Goal: Task Accomplishment & Management: Manage account settings

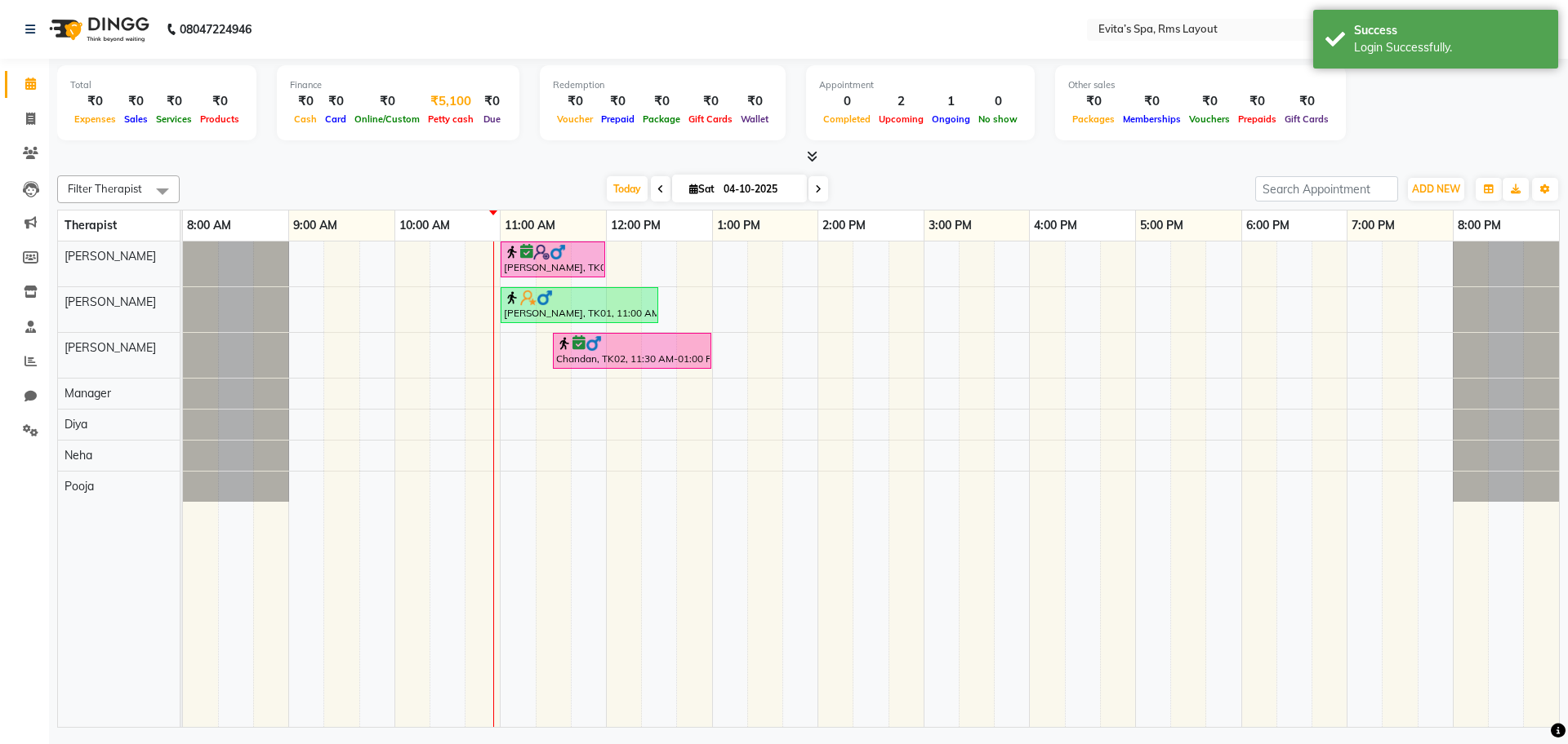
click at [442, 108] on div "₹5,100" at bounding box center [451, 101] width 54 height 19
select select "6998"
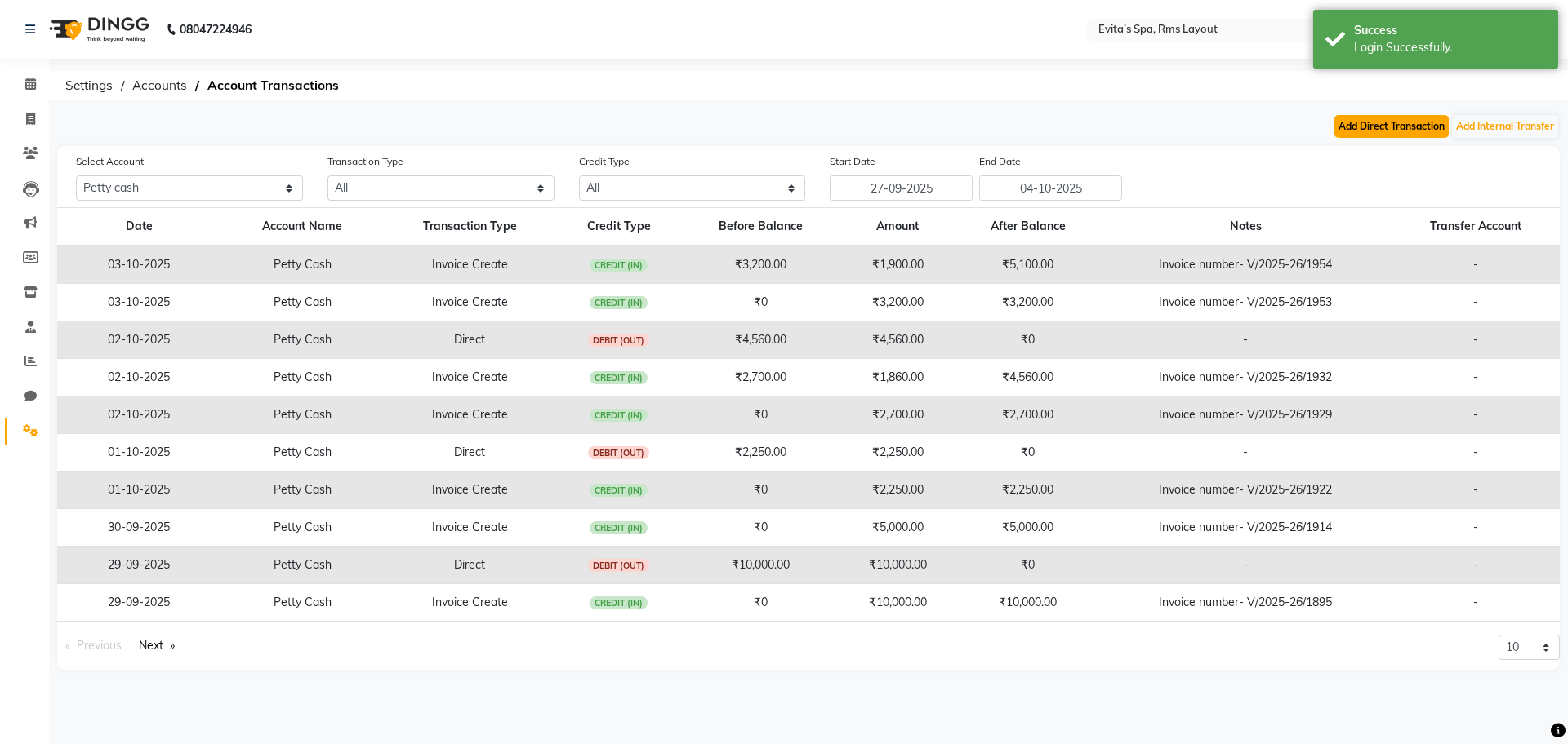
click at [1362, 116] on button "Add Direct Transaction" at bounding box center [1391, 126] width 114 height 22
select select "direct"
select select "6998"
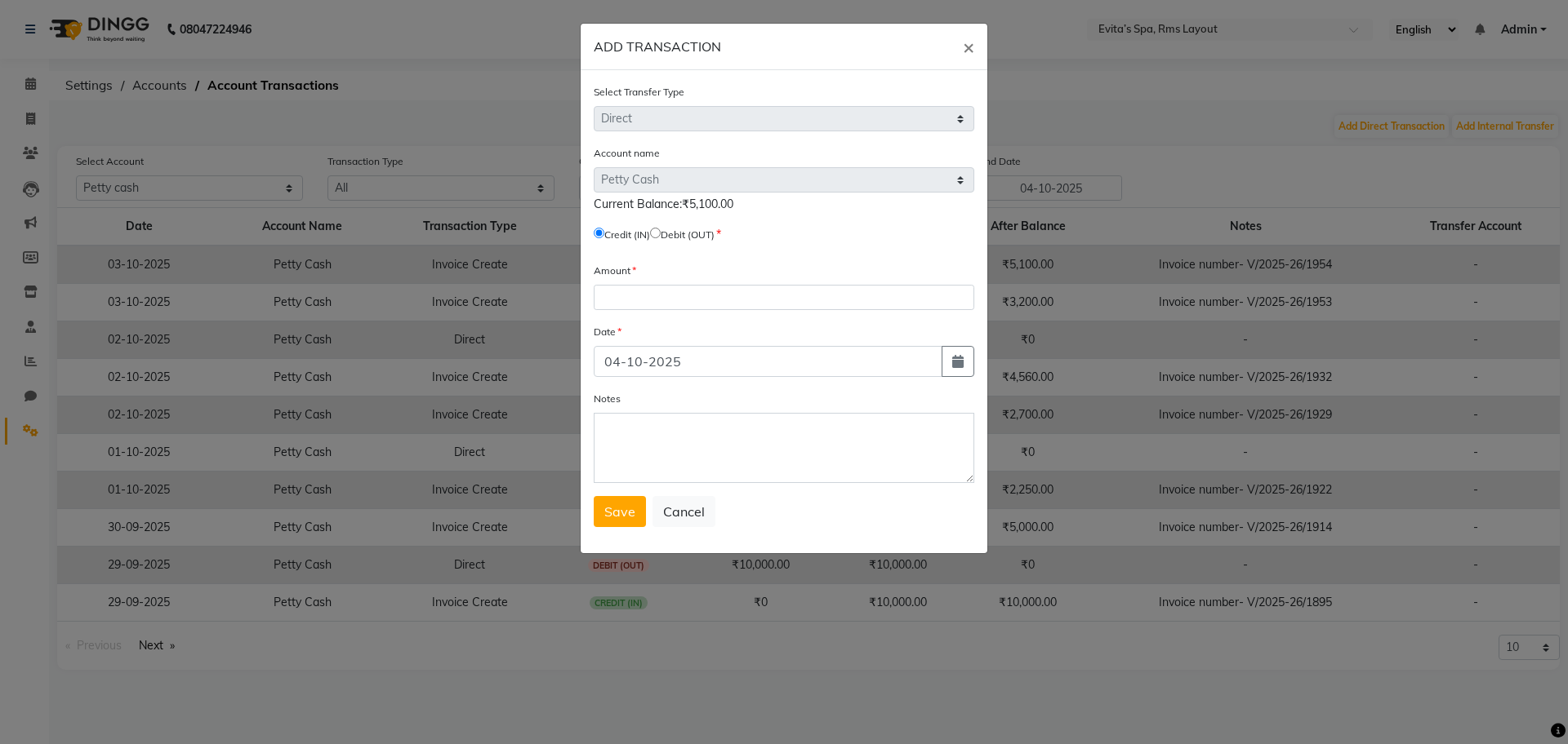
click at [661, 236] on input "radio" at bounding box center [656, 233] width 11 height 11
radio input "true"
click at [627, 307] on input "number" at bounding box center [784, 297] width 381 height 25
type input "5100"
click at [620, 364] on input "04-10-2025" at bounding box center [768, 362] width 348 height 31
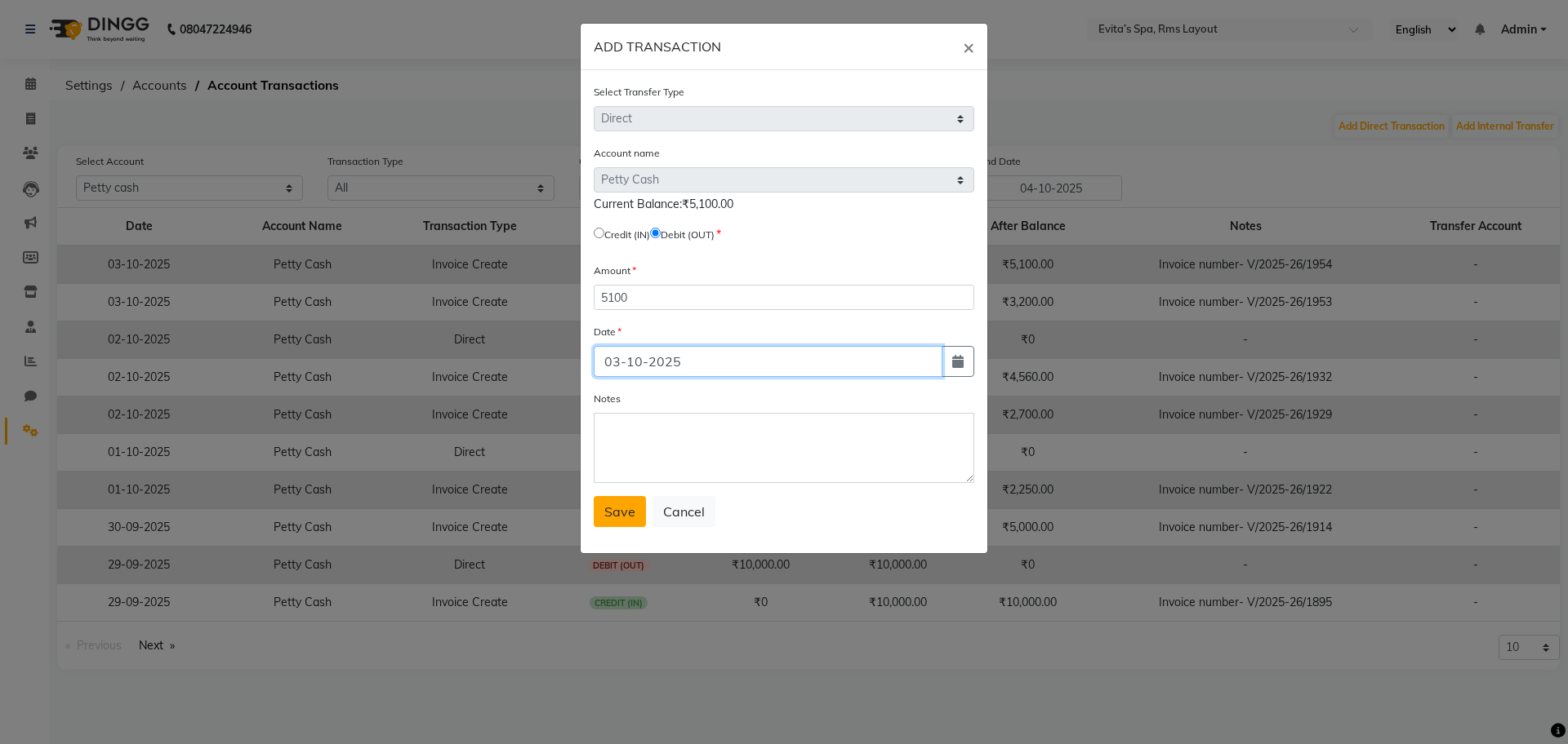
type input "03-10-2025"
click at [620, 512] on span "Save" at bounding box center [620, 512] width 31 height 16
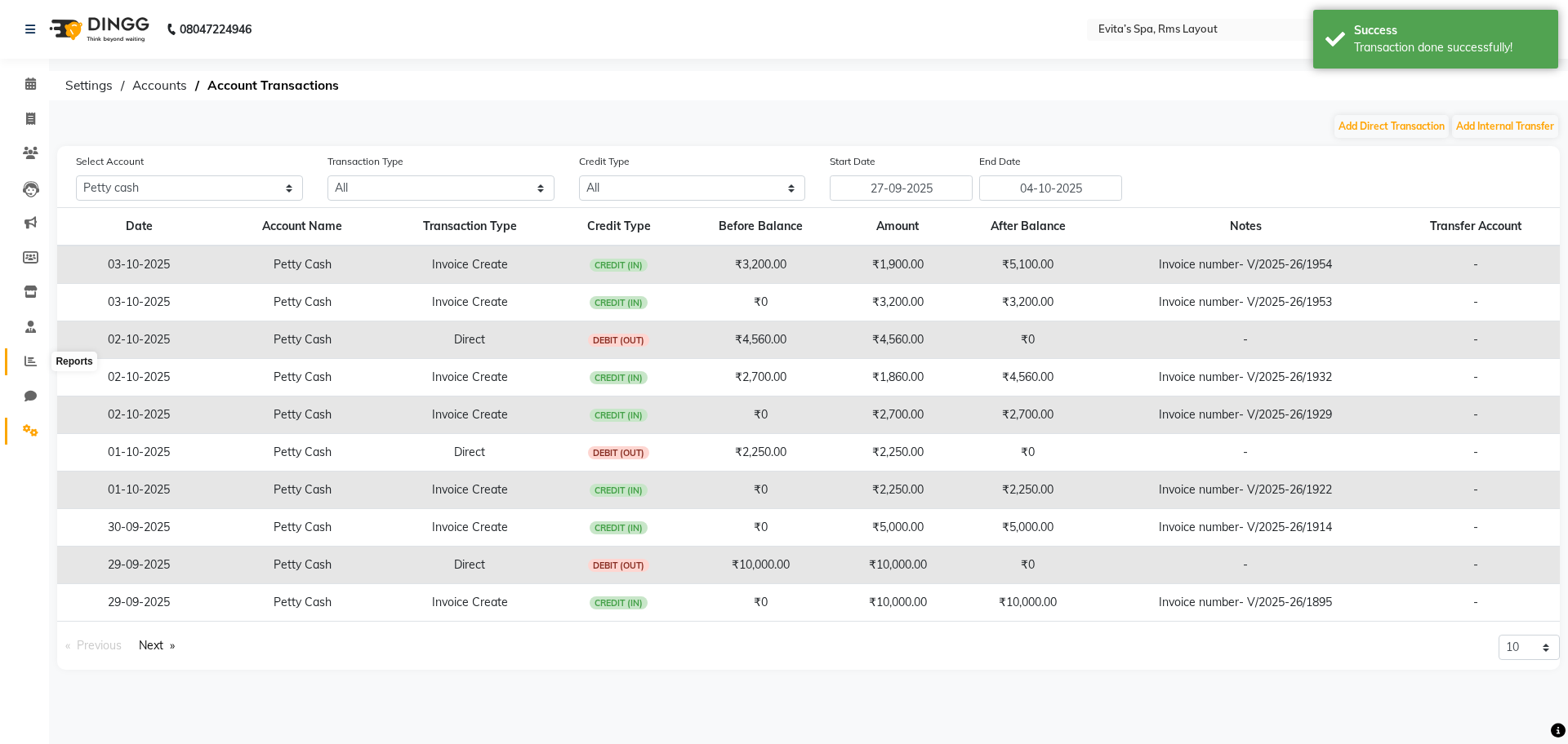
click at [30, 359] on icon at bounding box center [31, 362] width 13 height 13
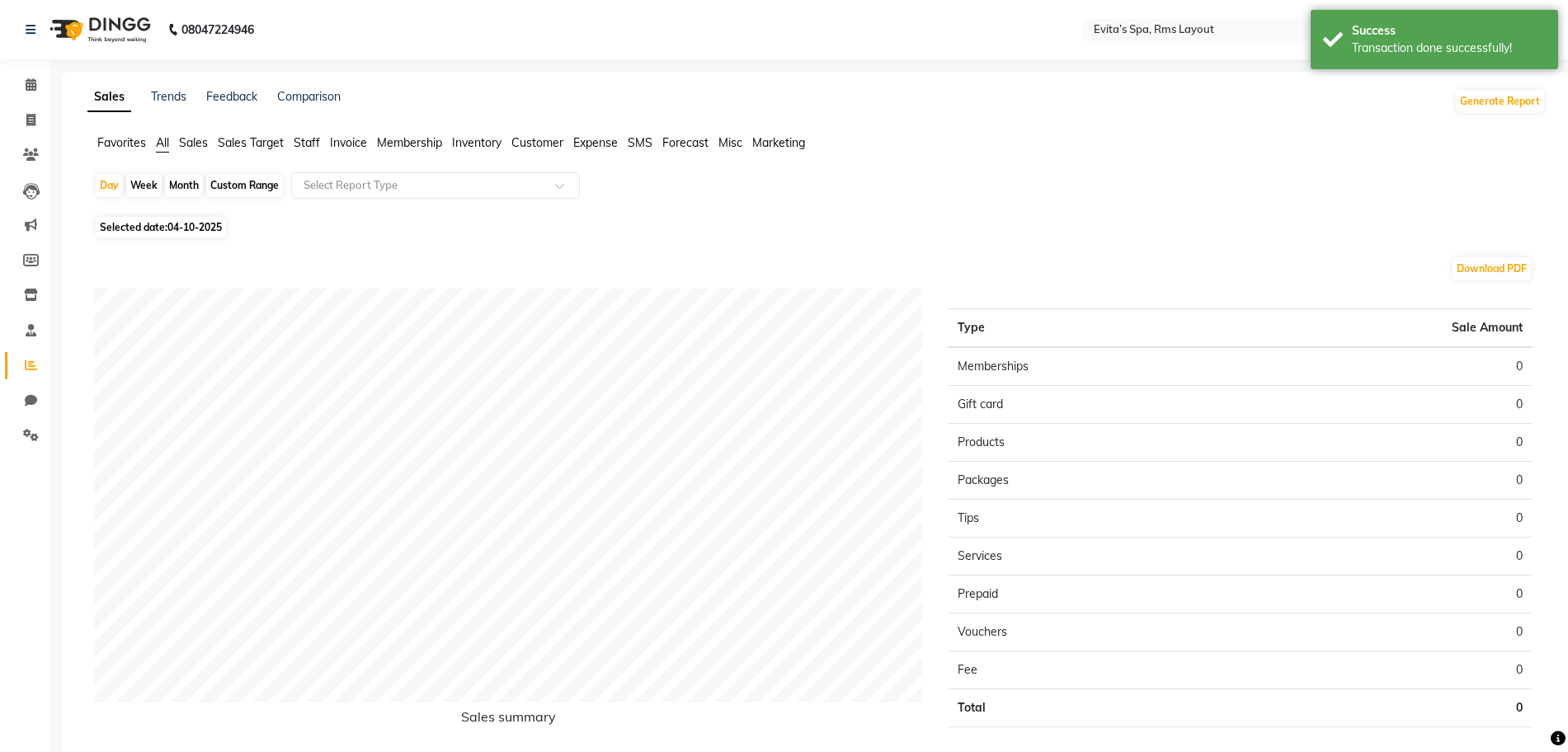
click at [308, 142] on span "Staff" at bounding box center [307, 142] width 26 height 15
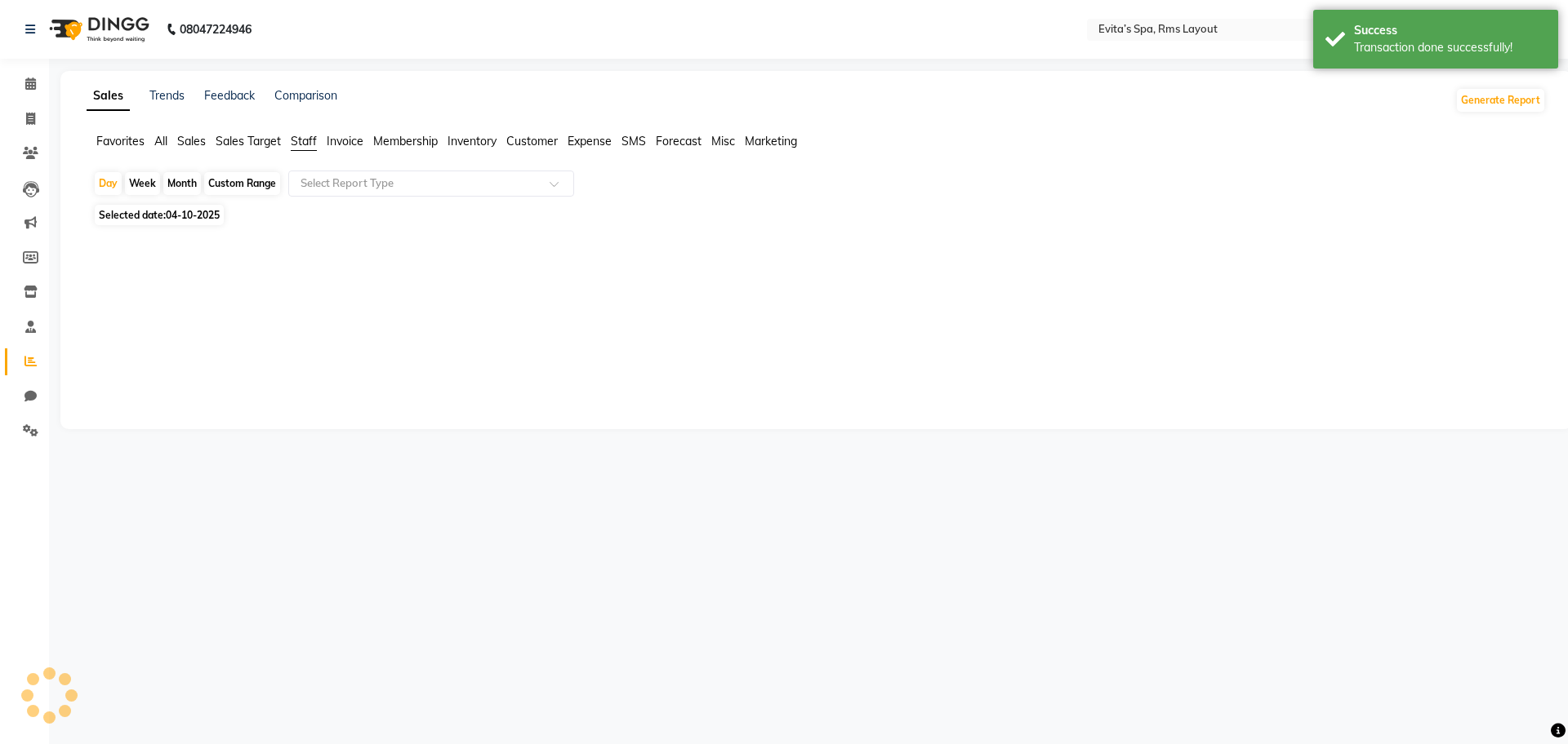
click at [203, 211] on span "04-10-2025" at bounding box center [193, 215] width 54 height 13
select select "10"
select select "2025"
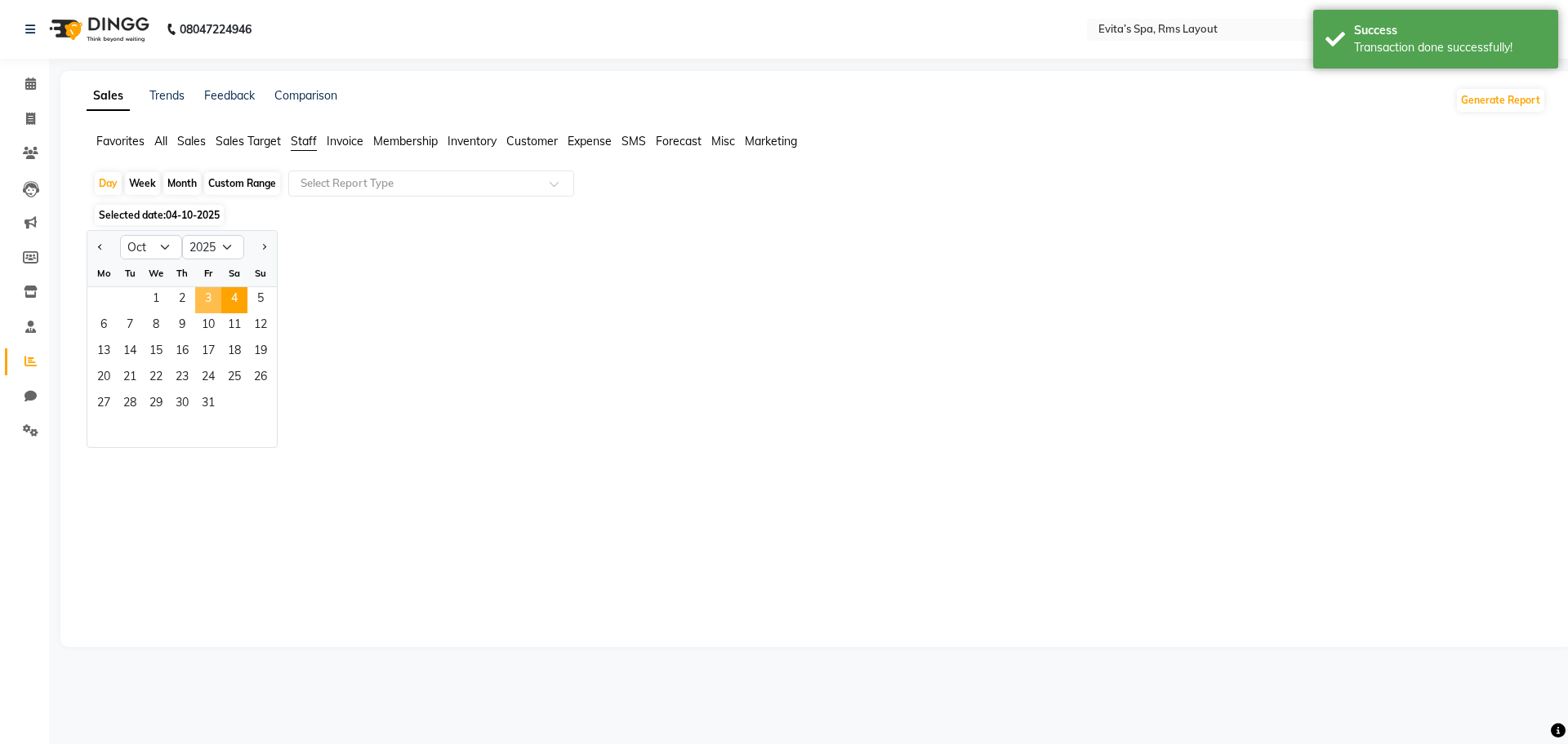
click at [206, 299] on span "3" at bounding box center [207, 300] width 26 height 26
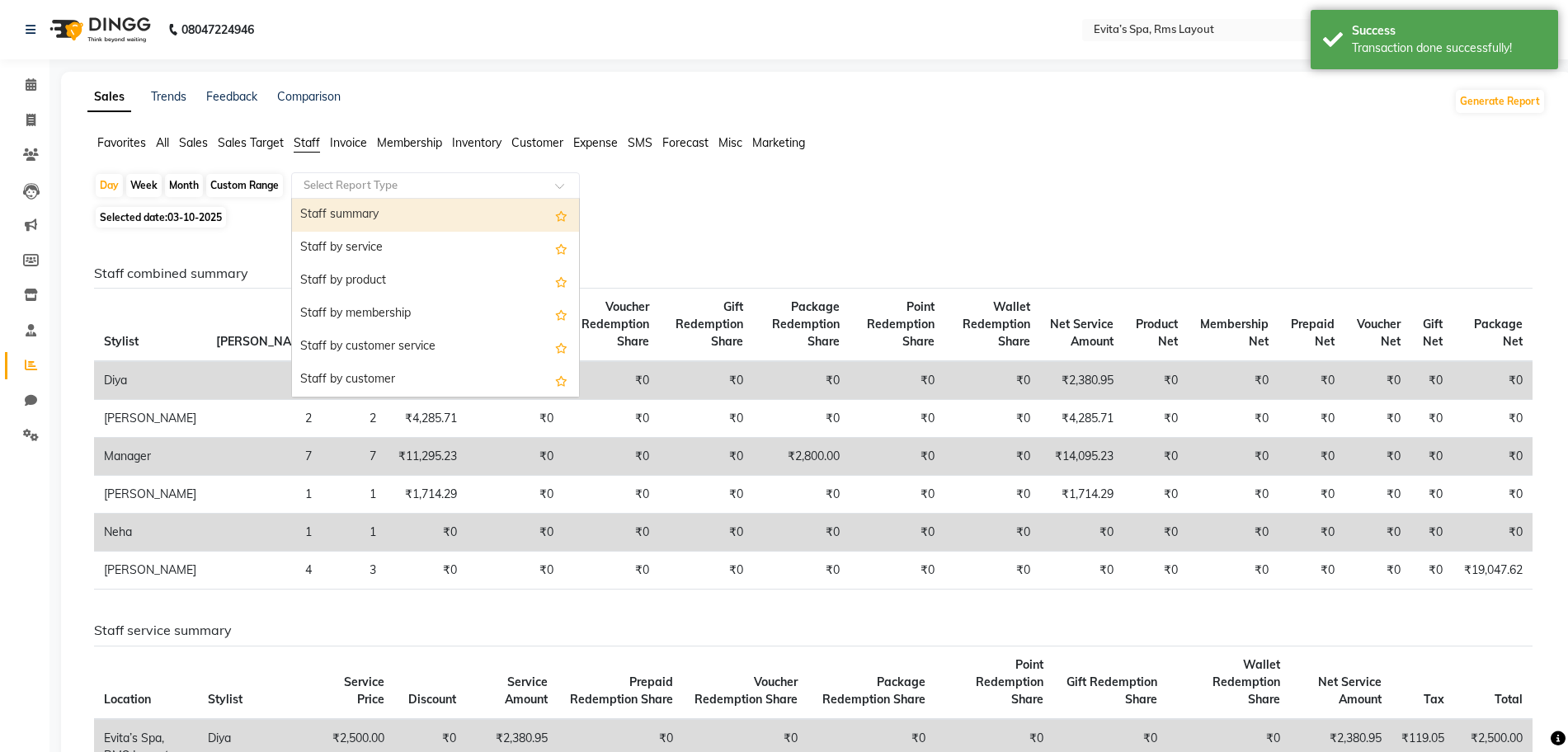
click at [467, 192] on input "text" at bounding box center [419, 186] width 238 height 16
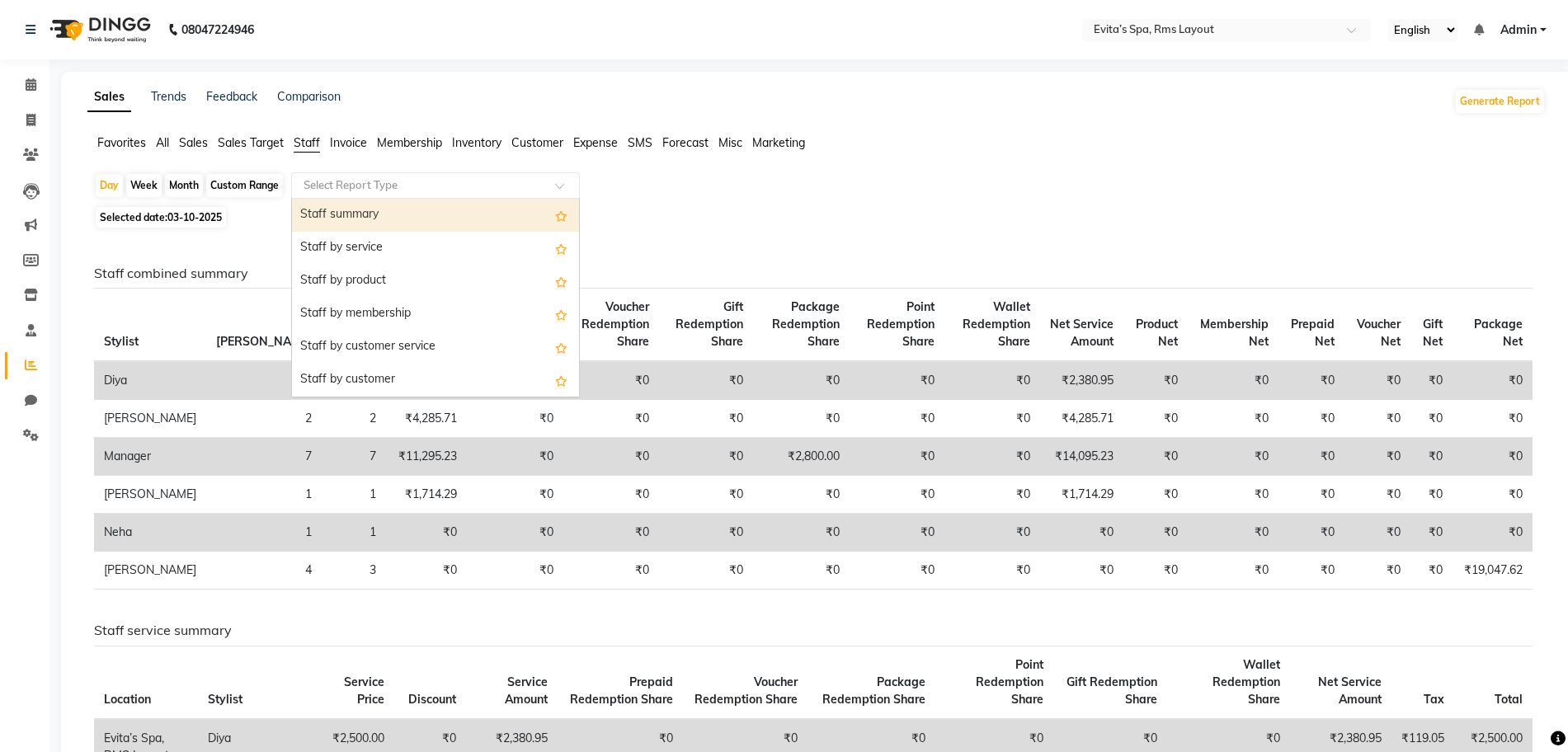
click at [433, 216] on div "Staff summary" at bounding box center [435, 215] width 287 height 33
select select "full_report"
select select "csv"
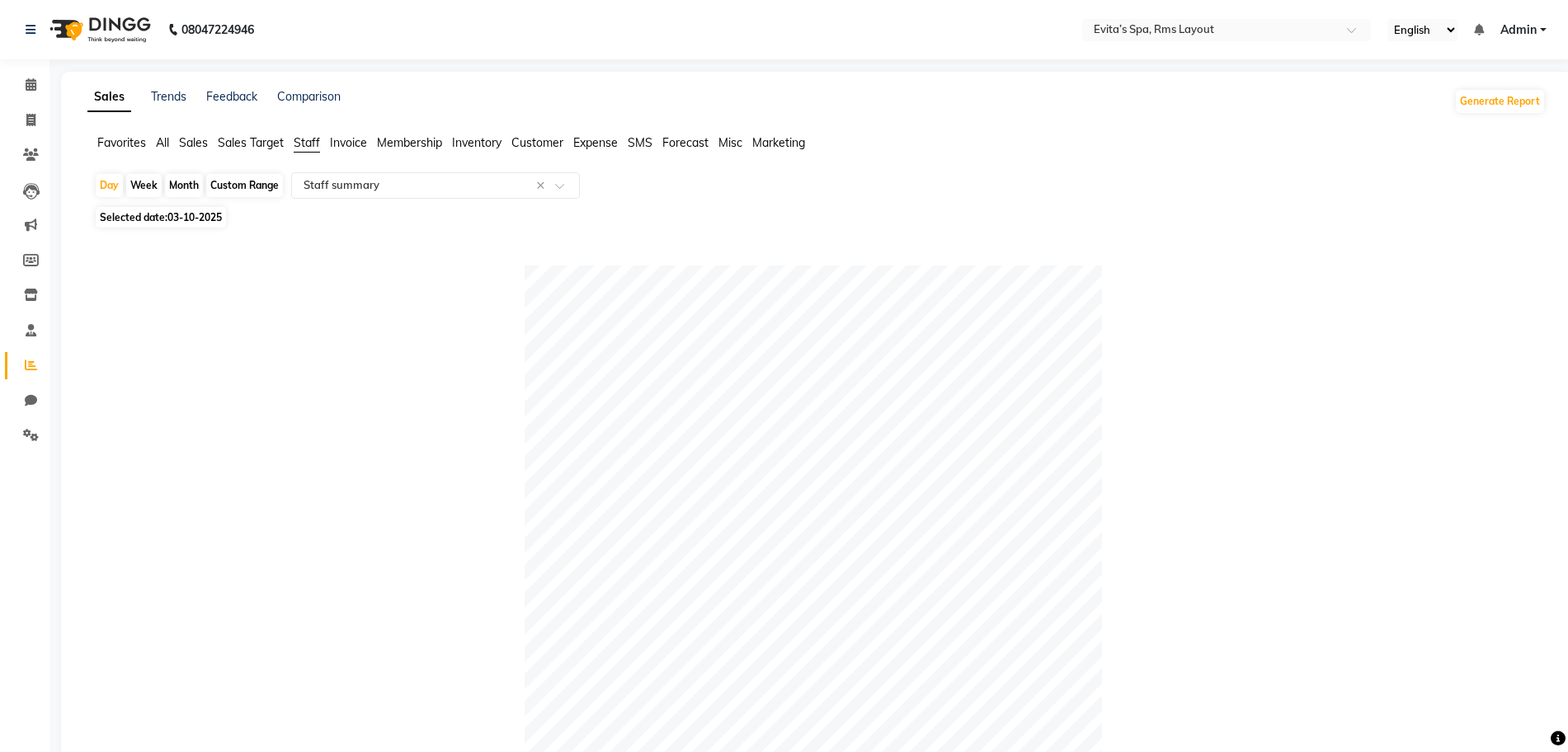
click at [454, 340] on div at bounding box center [813, 554] width 1438 height 578
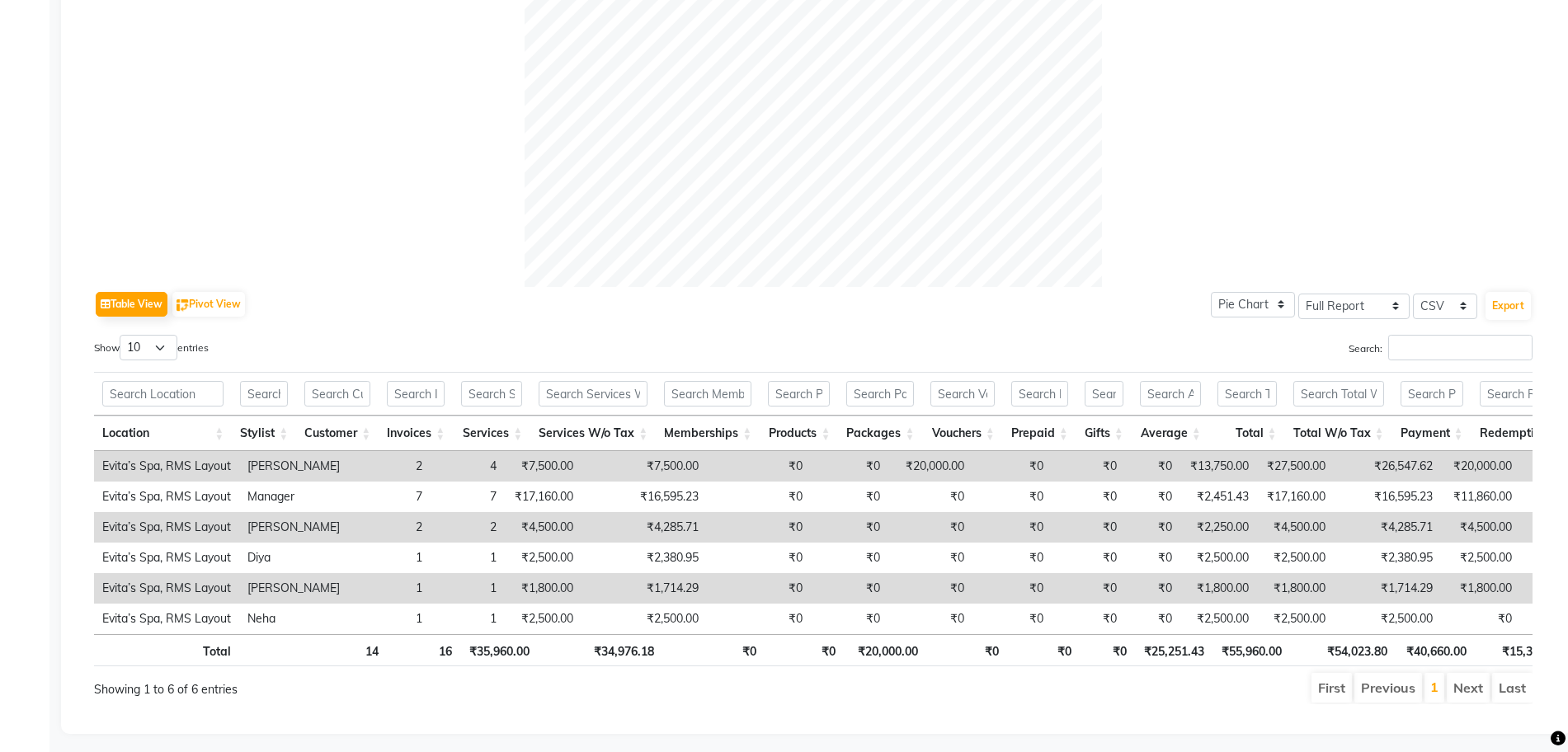
scroll to position [594, 0]
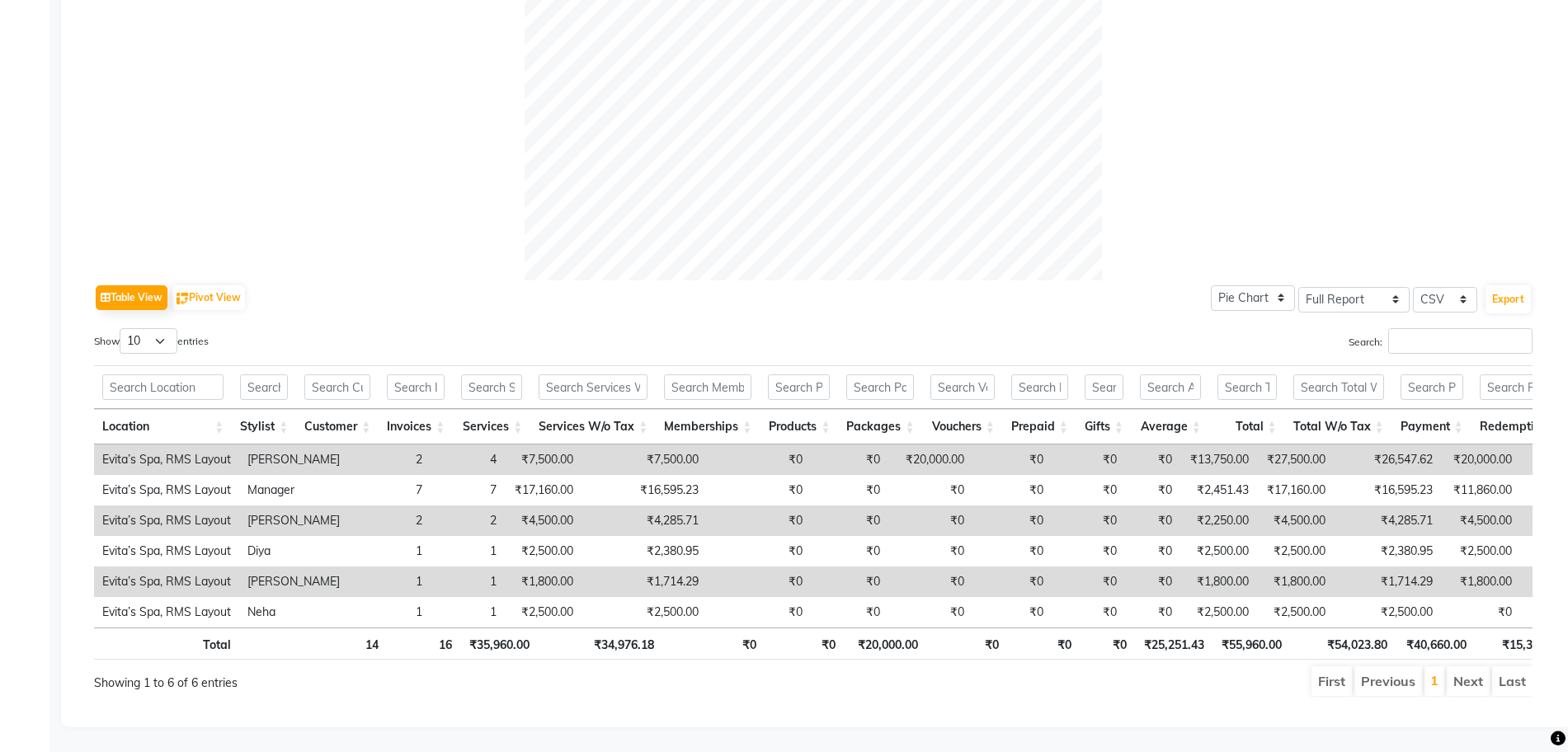
click at [526, 280] on div "Table View Pivot View Pie Chart Bar Chart Select Full Report Filtered Report Se…" at bounding box center [813, 298] width 1438 height 34
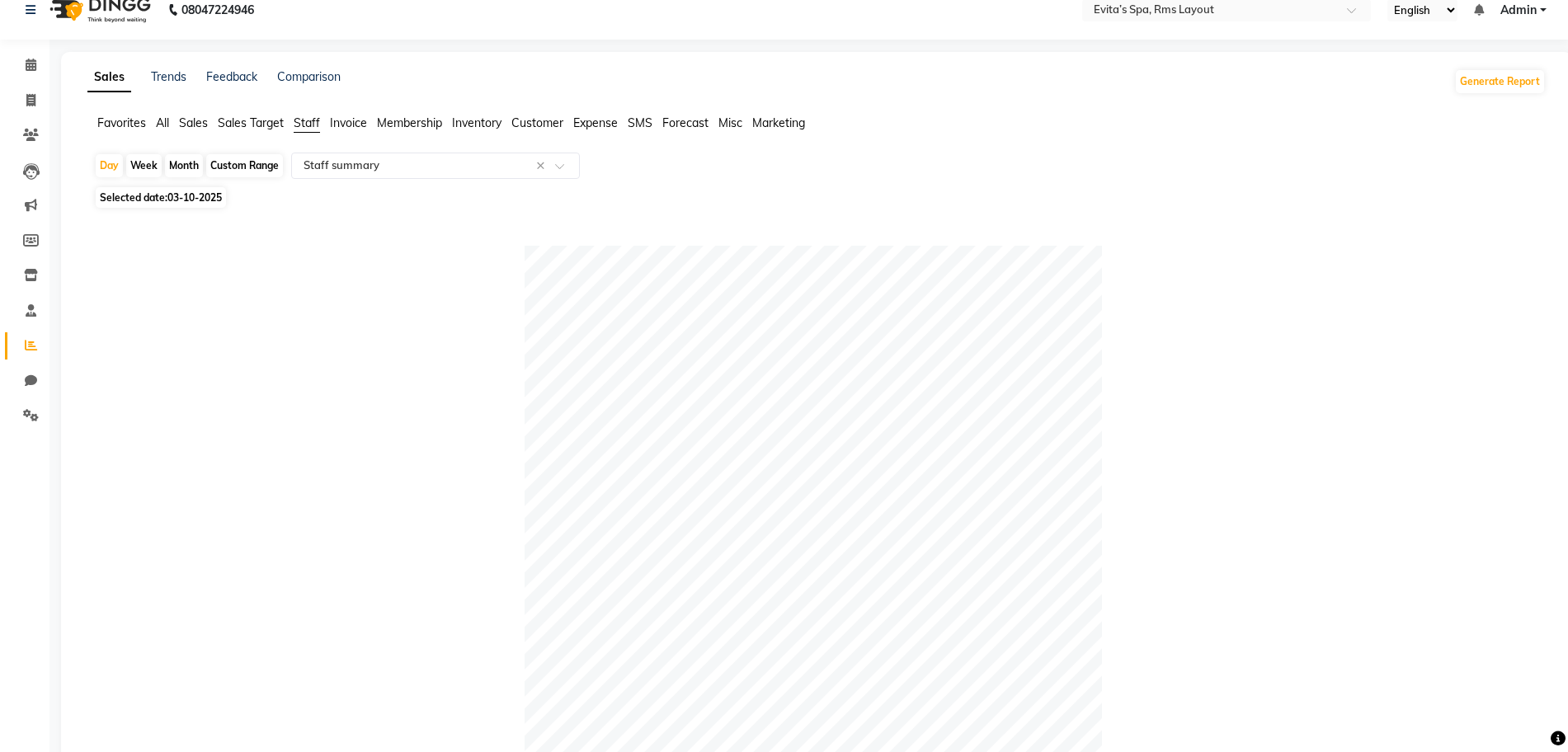
scroll to position [0, 0]
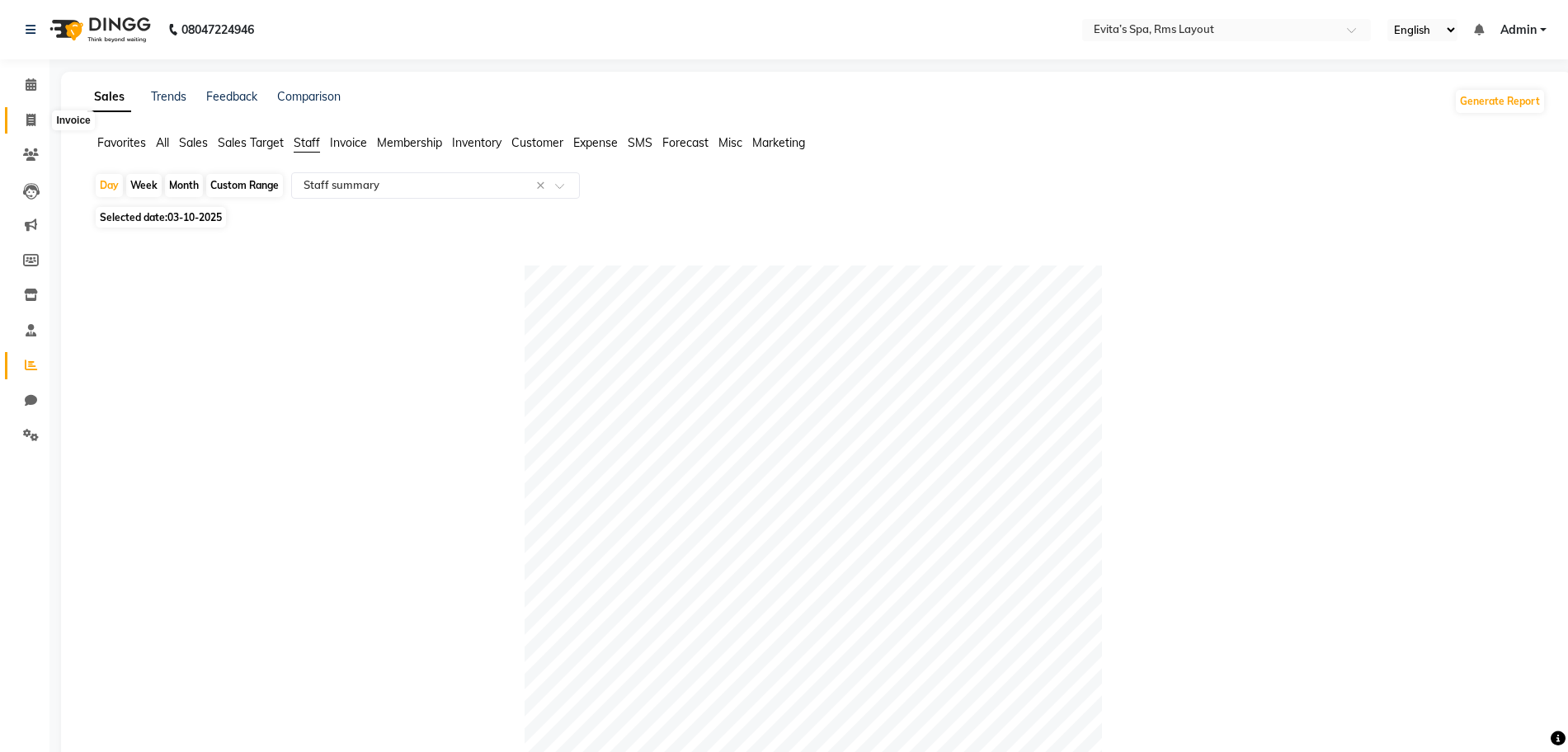
click at [32, 117] on icon at bounding box center [31, 120] width 9 height 13
select select "service"
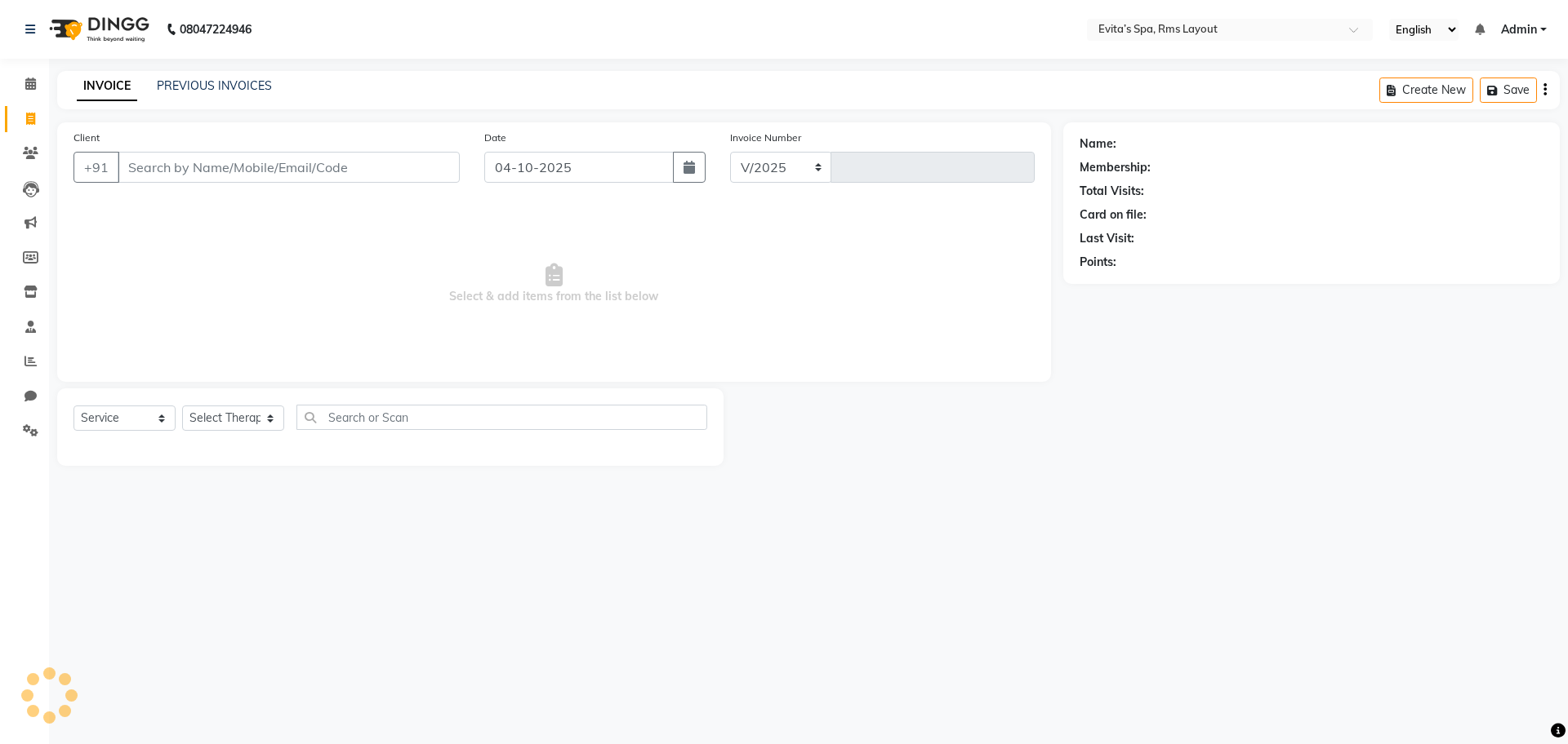
select select "7850"
type input "1957"
click at [240, 91] on link "PREVIOUS INVOICES" at bounding box center [215, 85] width 115 height 14
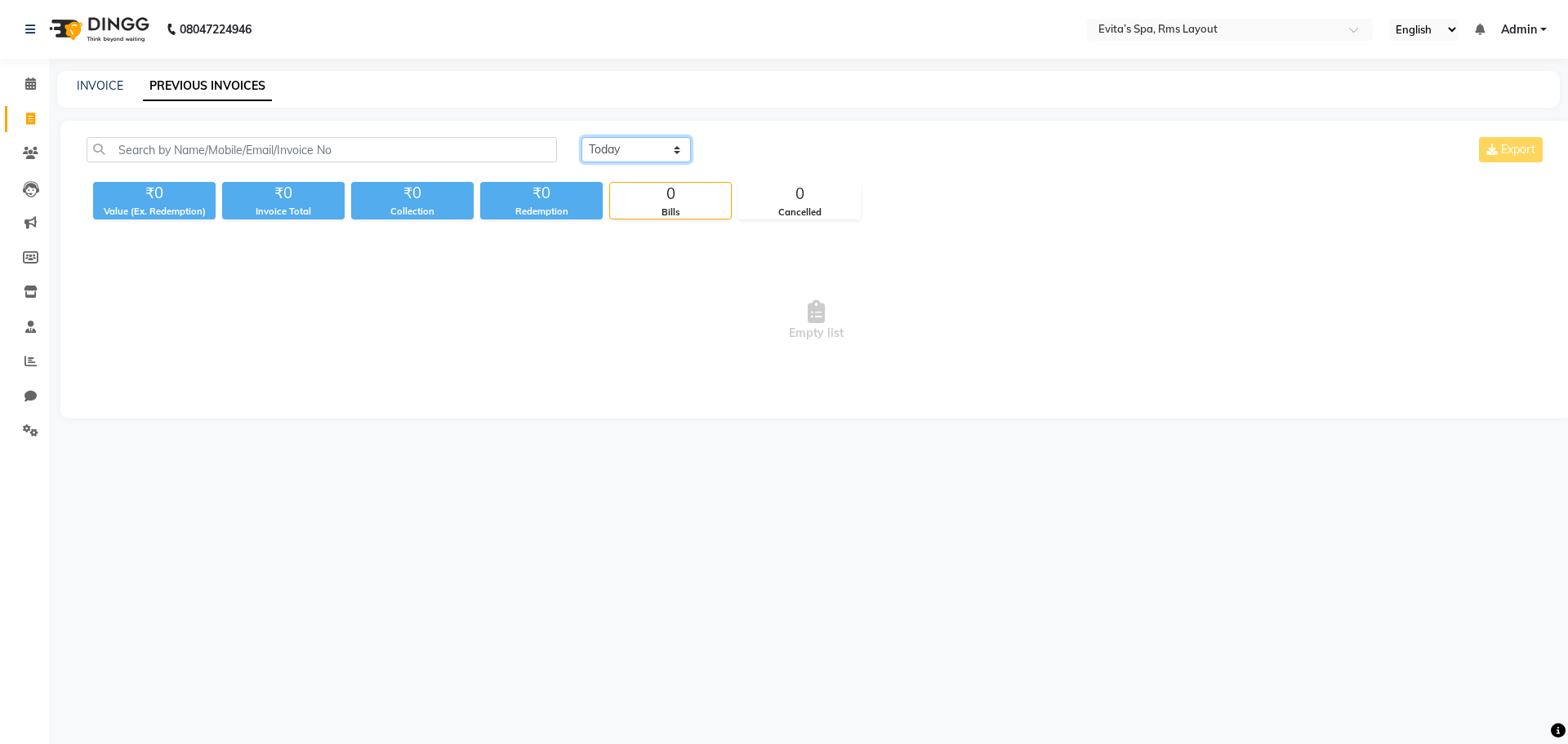
click at [621, 144] on select "Today Yesterday Custom Range" at bounding box center [636, 150] width 110 height 25
select select "yesterday"
click at [581, 137] on select "Today Yesterday Custom Range" at bounding box center [636, 150] width 110 height 25
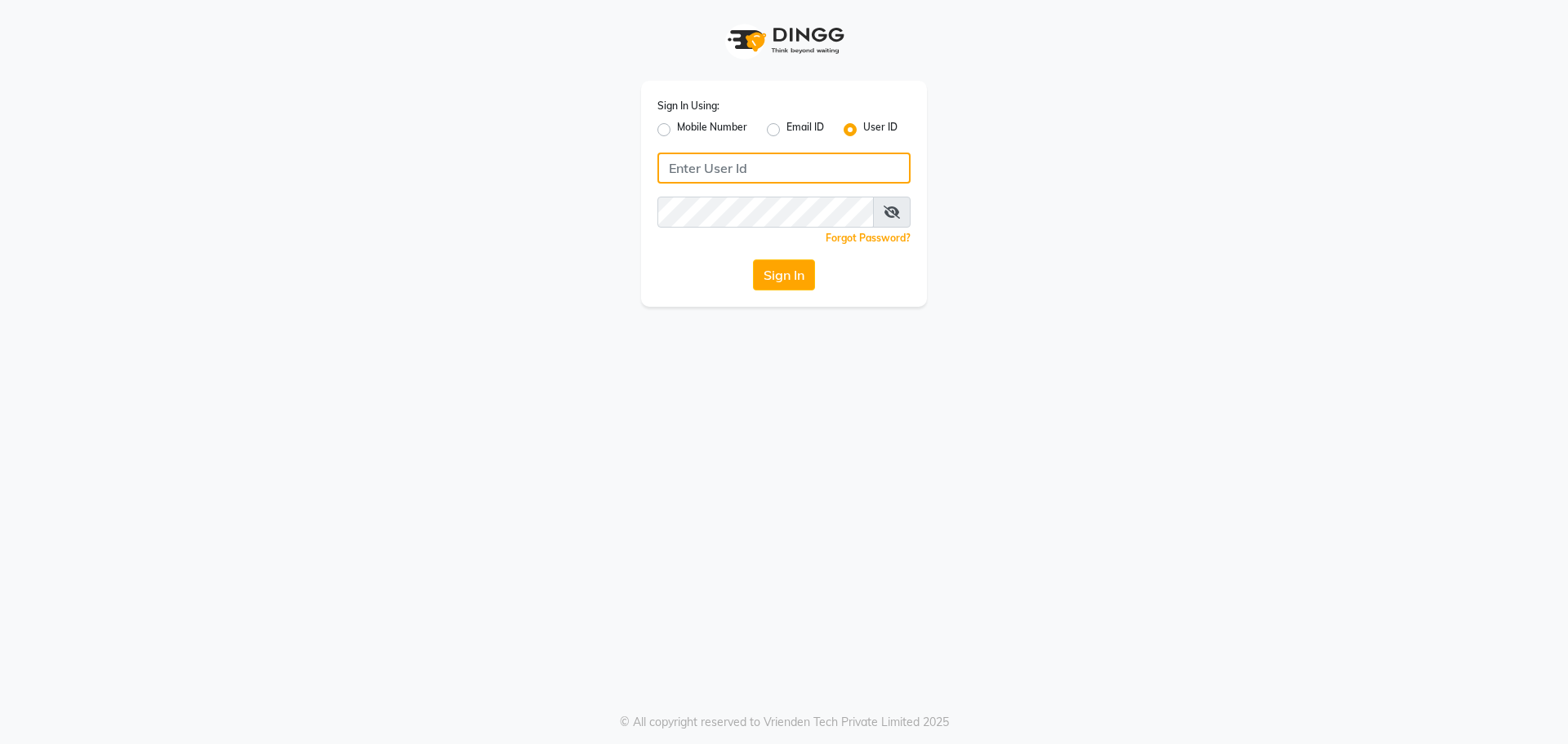
click at [690, 166] on input "Username" at bounding box center [784, 168] width 253 height 31
click at [677, 171] on input "Naturals" at bounding box center [784, 168] width 253 height 31
type input "naturals"
click at [792, 274] on button "Sign In" at bounding box center [783, 275] width 62 height 31
